Goal: Navigation & Orientation: Find specific page/section

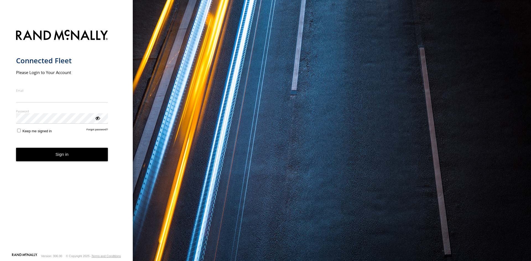
type input "**********"
click at [78, 158] on button "Sign in" at bounding box center [62, 155] width 92 height 14
